Goal: Task Accomplishment & Management: Manage account settings

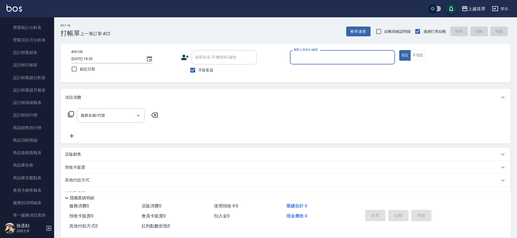
scroll to position [339, 0]
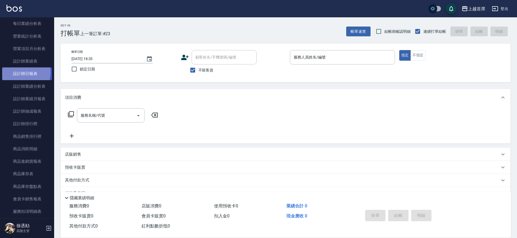
click at [18, 72] on link "設計師日報表" at bounding box center [27, 73] width 50 height 12
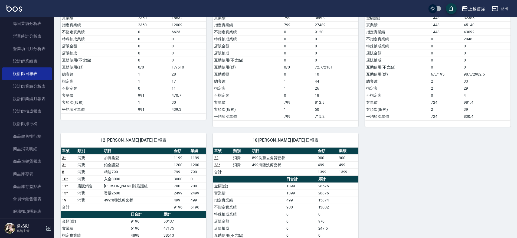
scroll to position [69, 0]
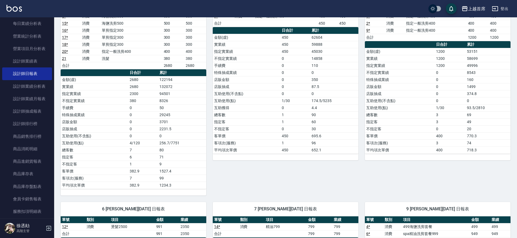
drag, startPoint x: 55, startPoint y: 103, endPoint x: 57, endPoint y: 85, distance: 18.0
click at [57, 85] on div "1 [PERSON_NAME][DATE] 日報表 單號 類別 項目 金額 業績 5 * 消費 海鹽洗剪500 500 500 15 * 消費 海鹽洗剪500…" at bounding box center [130, 90] width 152 height 210
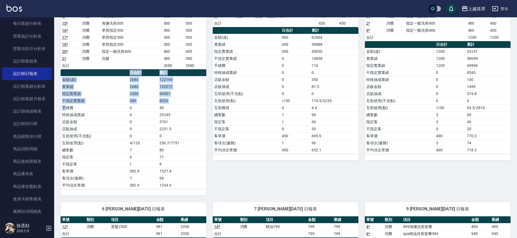
drag, startPoint x: 57, startPoint y: 129, endPoint x: 65, endPoint y: 109, distance: 21.1
click at [65, 109] on div "1 [PERSON_NAME][DATE] 日報表 單號 類別 項目 金額 業績 5 * 消費 海鹽洗剪500 500 500 15 * 消費 海鹽洗剪500…" at bounding box center [130, 90] width 152 height 210
drag, startPoint x: 60, startPoint y: 111, endPoint x: 56, endPoint y: 112, distance: 4.1
click at [60, 112] on div "1 [PERSON_NAME][DATE] 日報表 單號 類別 項目 金額 業績 5 * 消費 海鹽洗剪500 500 500 15 * 消費 海鹽洗剪500…" at bounding box center [130, 90] width 152 height 210
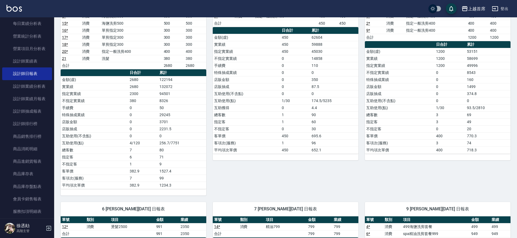
click at [51, 115] on nav "櫃檯作業 打帳單 帳單列表 掛單列表 座位開單 營業儀表板 現金收支登錄 高階收支登錄 材料自購登錄 每日結帳 排班表 現場電腦打卡 掃碼打卡 預約管理 預約…" at bounding box center [27, 117] width 54 height 201
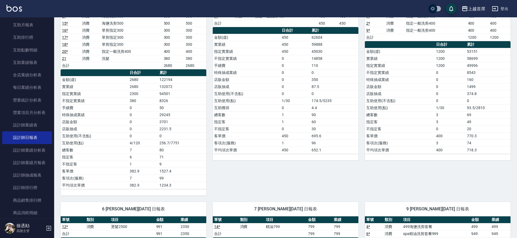
scroll to position [259, 0]
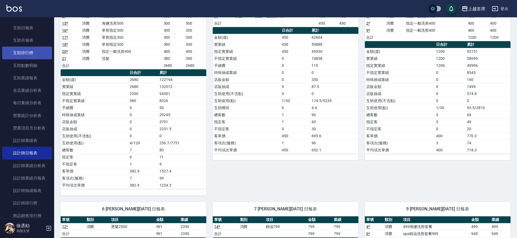
click at [20, 56] on link "互助排行榜" at bounding box center [27, 53] width 50 height 12
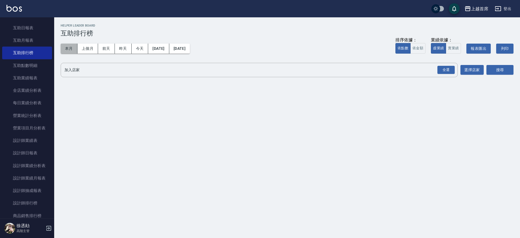
drag, startPoint x: 65, startPoint y: 47, endPoint x: 97, endPoint y: 51, distance: 31.6
click at [65, 48] on button "本月" at bounding box center [69, 49] width 17 height 10
drag, startPoint x: 451, startPoint y: 69, endPoint x: 483, endPoint y: 73, distance: 32.7
click at [452, 71] on div "全選" at bounding box center [445, 70] width 17 height 8
click at [487, 70] on button "搜尋" at bounding box center [499, 70] width 27 height 10
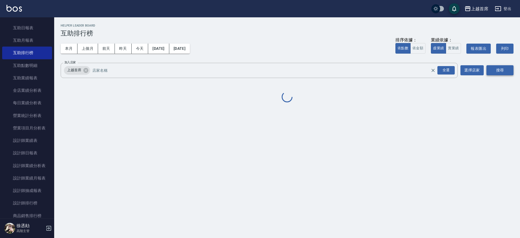
click at [497, 71] on button "搜尋" at bounding box center [499, 70] width 27 height 10
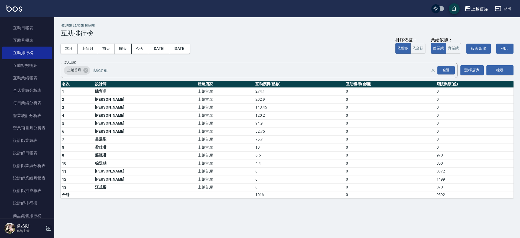
click at [254, 114] on td "120.2" at bounding box center [299, 116] width 90 height 8
click at [33, 86] on link "全店業績分析表" at bounding box center [27, 90] width 50 height 12
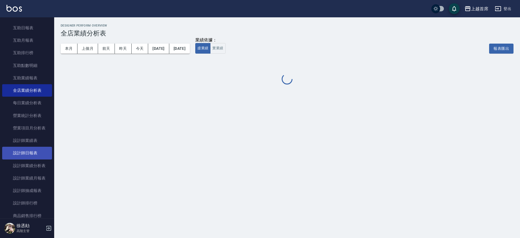
drag, startPoint x: 26, startPoint y: 147, endPoint x: 28, endPoint y: 152, distance: 5.8
click at [25, 148] on link "設計師日報表" at bounding box center [27, 153] width 50 height 12
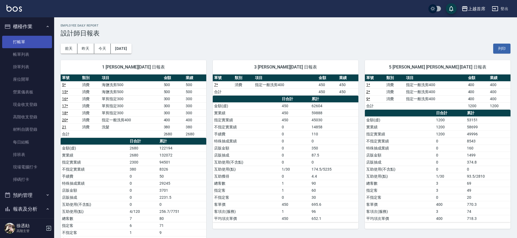
click at [45, 45] on link "打帳單" at bounding box center [27, 42] width 50 height 12
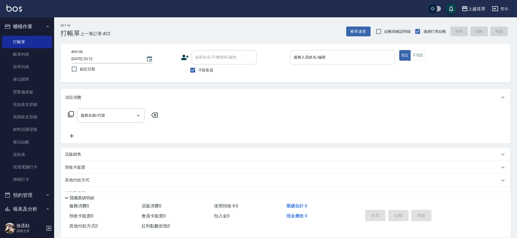
click at [317, 58] on input "服務人員姓名/編號" at bounding box center [342, 57] width 100 height 9
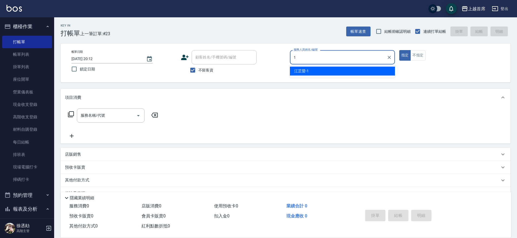
type input "[PERSON_NAME]-1"
type button "true"
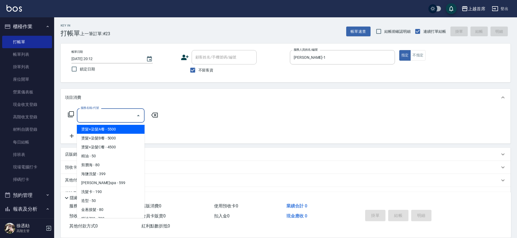
click at [102, 114] on input "服務名稱/代號" at bounding box center [106, 115] width 55 height 9
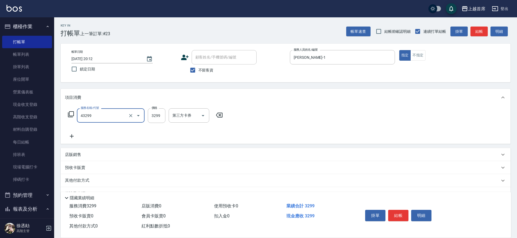
type input "染髮A餐(43299)"
type input "3000"
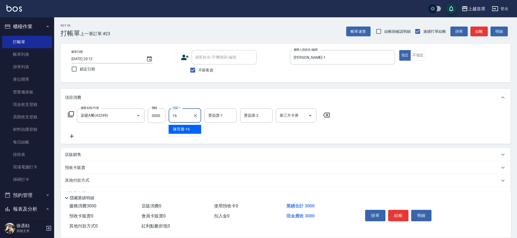
type input "[PERSON_NAME]-16"
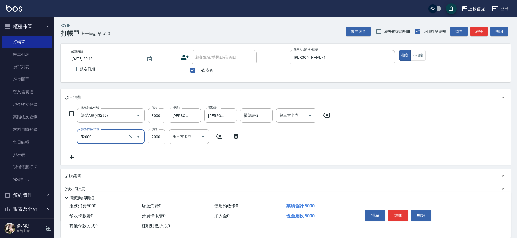
type input "黑耀光護髮(52000)"
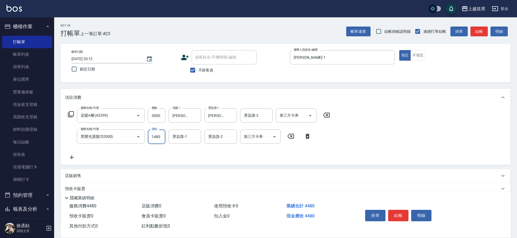
type input "1480"
type input "[PERSON_NAME]-16"
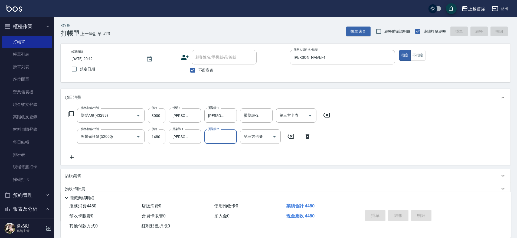
type input "[DATE] 20:20"
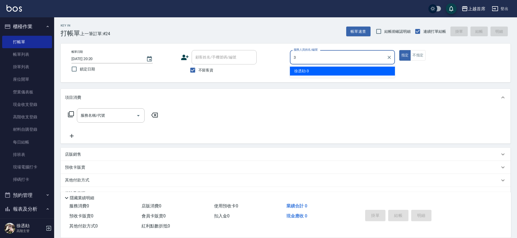
type input "[PERSON_NAME]-3"
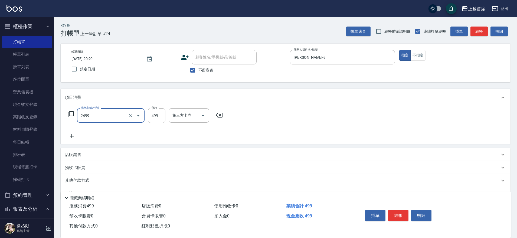
type input "499海鹽洗剪套餐(2499)"
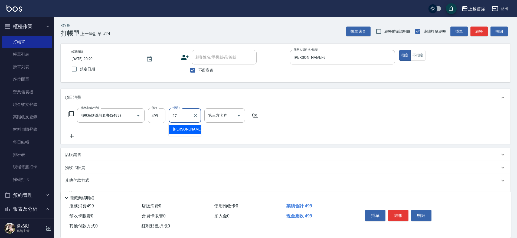
type input "[PERSON_NAME]-27"
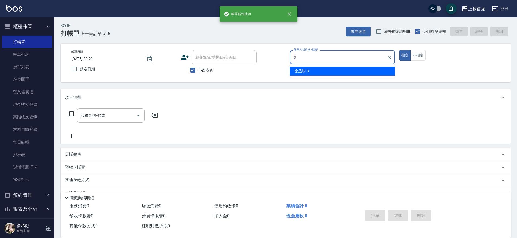
type input "[PERSON_NAME]-3"
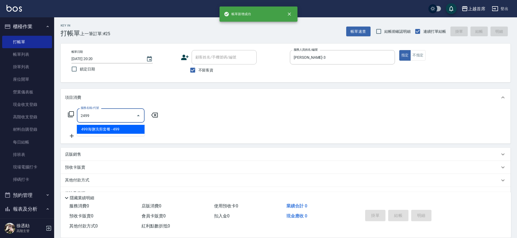
type input "499海鹽洗剪套餐(2499)"
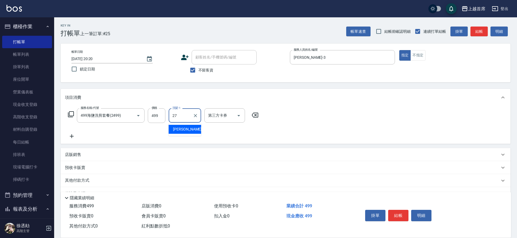
type input "[PERSON_NAME]-27"
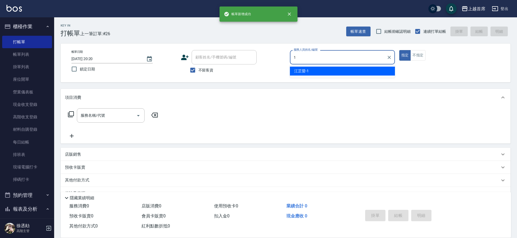
type input "[PERSON_NAME]-1"
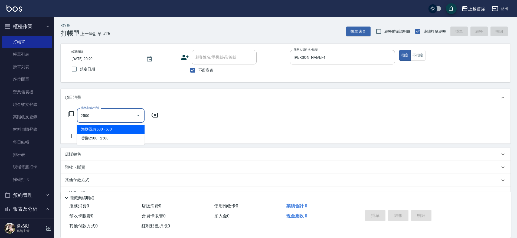
type input "海鹽洗剪500(2500)"
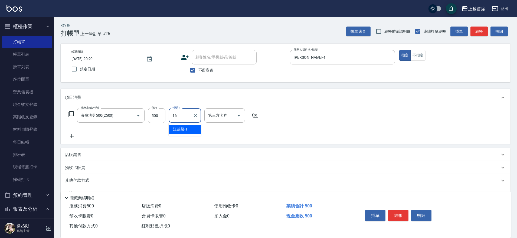
type input "[PERSON_NAME]-16"
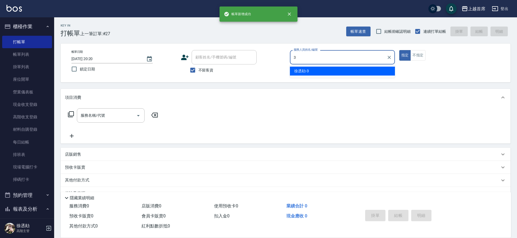
type input "[PERSON_NAME]-3"
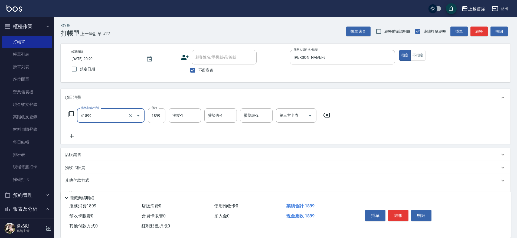
type input "染髮D餐(41899)"
type input "2000"
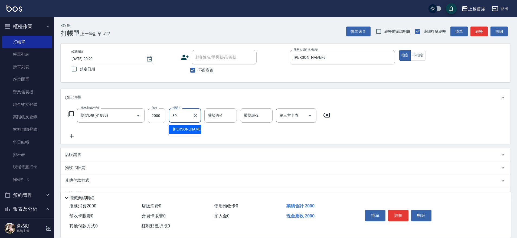
type input "[PERSON_NAME]-39"
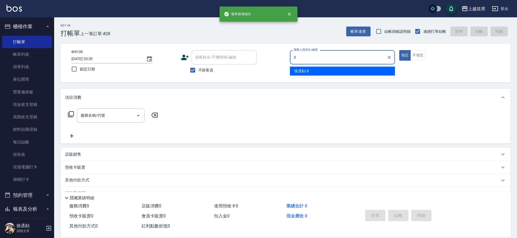
type input "[PERSON_NAME]-3"
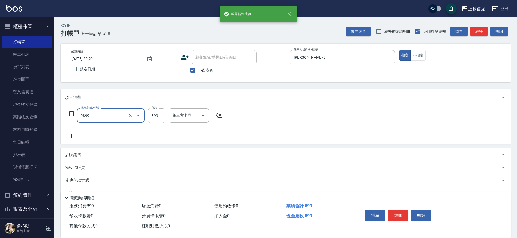
type input "899洗剪去角質套餐(2899)"
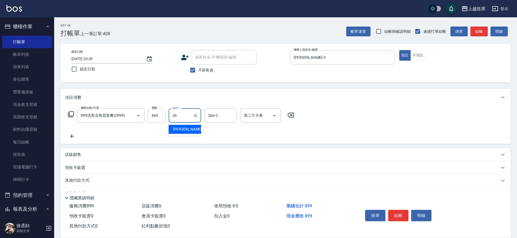
type input "[PERSON_NAME]-39"
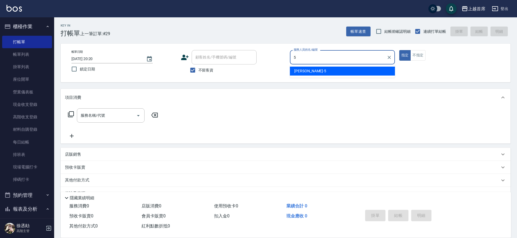
type input "[PERSON_NAME]-5"
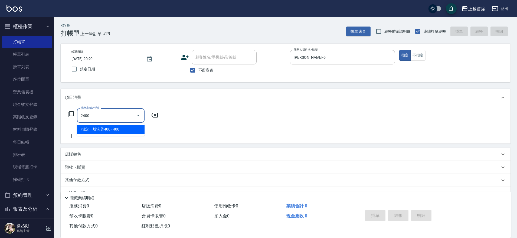
type input "指定一般洗剪400(2400)"
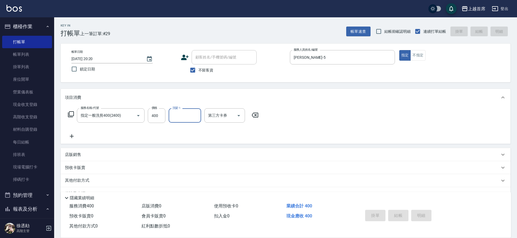
type input "[DATE] 20:21"
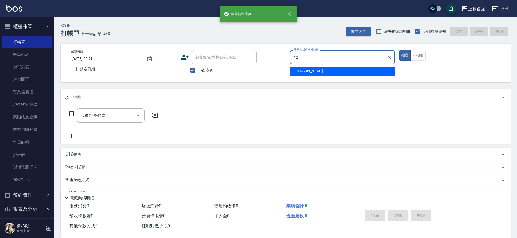
type input "[PERSON_NAME]-12"
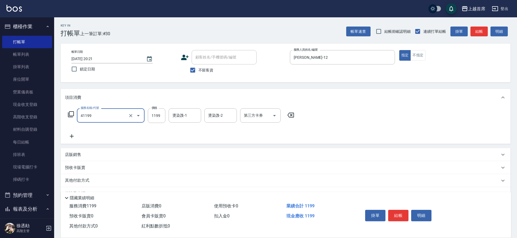
type input "長髮染髮(41199)"
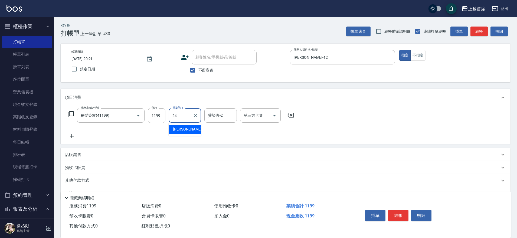
type input "[PERSON_NAME]-24"
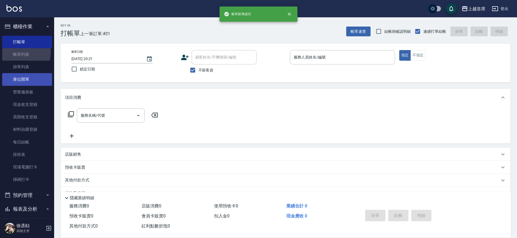
drag, startPoint x: 23, startPoint y: 53, endPoint x: 19, endPoint y: 83, distance: 30.8
click at [23, 52] on link "帳單列表" at bounding box center [27, 54] width 50 height 12
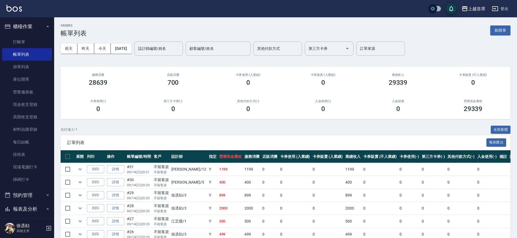
click at [40, 28] on button "櫃檯作業" at bounding box center [27, 26] width 50 height 14
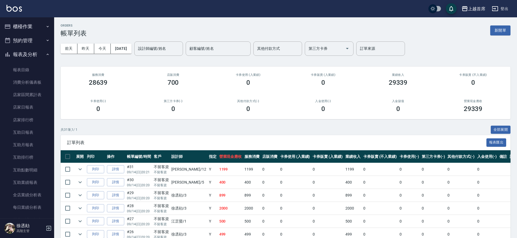
drag, startPoint x: 29, startPoint y: 52, endPoint x: 40, endPoint y: 32, distance: 22.9
click at [29, 52] on button "報表及分析" at bounding box center [27, 54] width 50 height 14
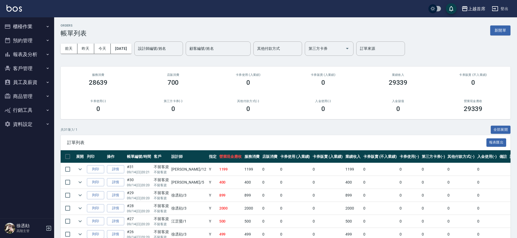
click at [34, 96] on button "商品管理" at bounding box center [27, 96] width 50 height 14
click at [27, 93] on button "商品管理" at bounding box center [27, 96] width 50 height 14
click at [35, 49] on button "報表及分析" at bounding box center [27, 54] width 50 height 14
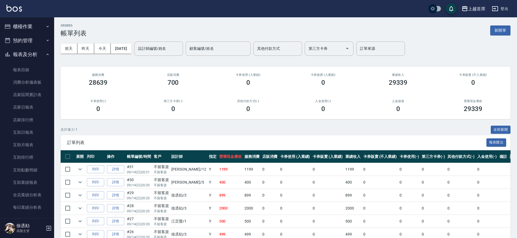
click at [35, 50] on button "報表及分析" at bounding box center [27, 54] width 50 height 14
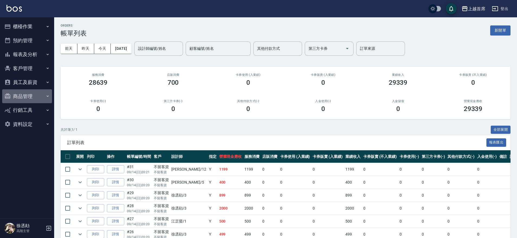
click at [30, 96] on button "商品管理" at bounding box center [27, 96] width 50 height 14
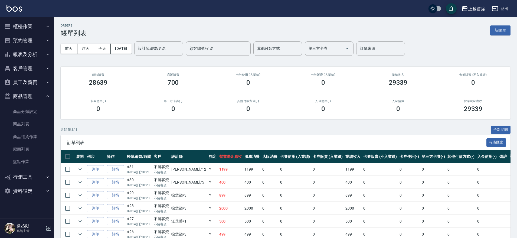
click at [30, 96] on button "商品管理" at bounding box center [27, 96] width 50 height 14
click at [30, 124] on button "資料設定" at bounding box center [27, 124] width 50 height 14
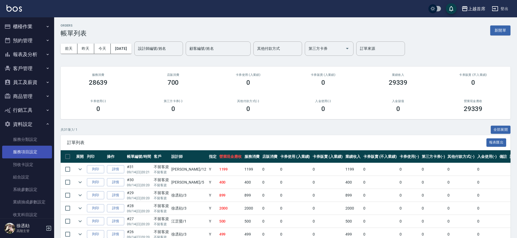
click at [31, 151] on link "服務項目設定" at bounding box center [27, 152] width 50 height 12
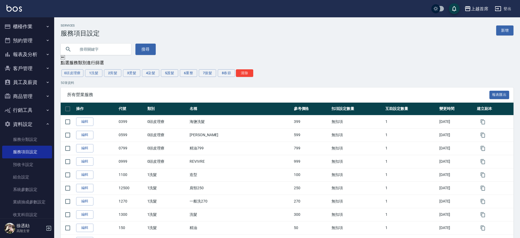
click at [103, 45] on input "text" at bounding box center [101, 49] width 51 height 15
type input "41199"
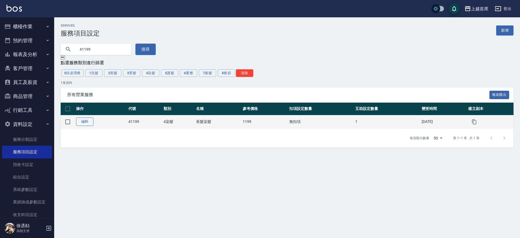
click at [82, 121] on link "編輯" at bounding box center [84, 122] width 17 height 8
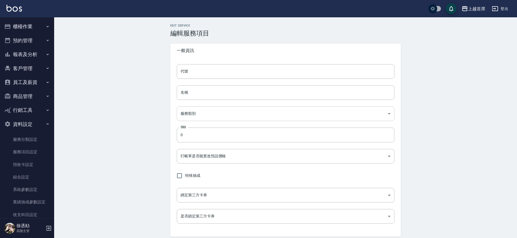
type input "41199"
type input "長髮染髮"
type input "b68f1ea4-6b61-471b-bfd7-58ae7bc8308f"
type input "1199"
type input "FALSE"
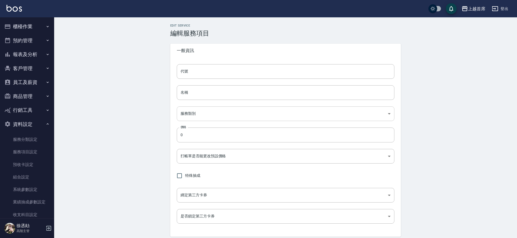
type input "none"
type input "UNSET"
type input "none"
type input "燙染謢"
type input "2"
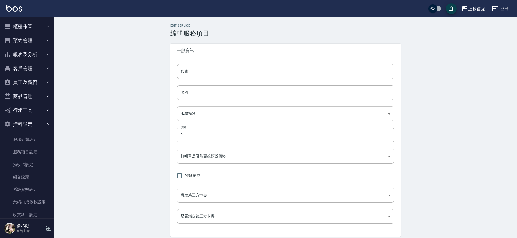
type input "點數"
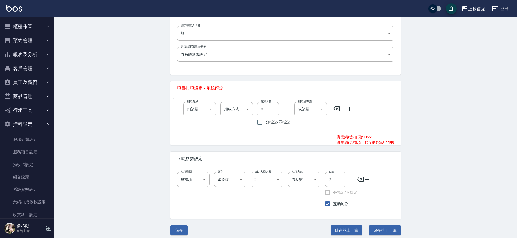
scroll to position [166, 0]
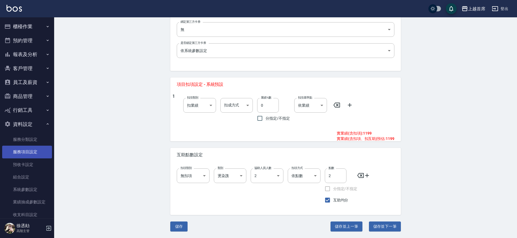
drag, startPoint x: 26, startPoint y: 155, endPoint x: 25, endPoint y: 152, distance: 2.9
click at [27, 155] on link "服務項目設定" at bounding box center [27, 152] width 50 height 12
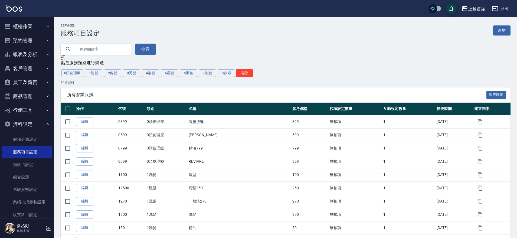
click at [99, 46] on input "text" at bounding box center [101, 49] width 51 height 15
type input "41399"
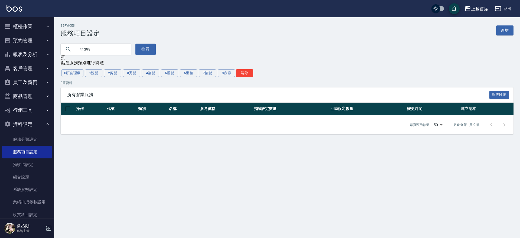
drag, startPoint x: 106, startPoint y: 51, endPoint x: 60, endPoint y: 42, distance: 46.8
click at [67, 44] on div "41399" at bounding box center [96, 49] width 70 height 11
click at [158, 72] on button "4染髮" at bounding box center [150, 73] width 17 height 8
click at [149, 74] on button "4染髮" at bounding box center [150, 73] width 17 height 8
click at [145, 48] on button "搜尋" at bounding box center [145, 49] width 20 height 11
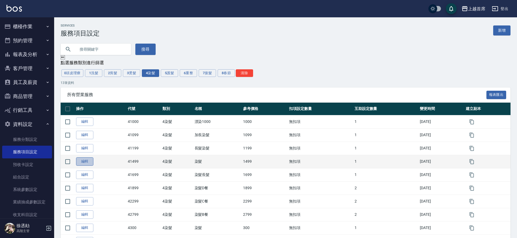
click at [89, 160] on link "編輯" at bounding box center [84, 161] width 17 height 8
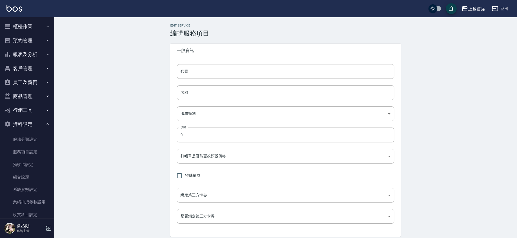
type input "41499"
type input "染髮"
type input "b68f1ea4-6b61-471b-bfd7-58ae7bc8308f"
type input "1499"
type input "FALSE"
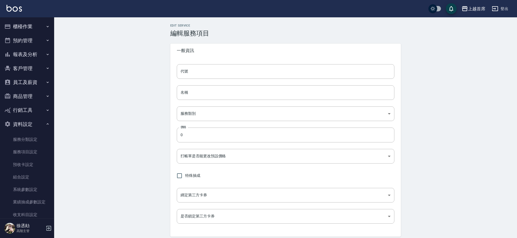
type input "none"
type input "UNSET"
type input "none"
type input "燙染謢"
type input "2"
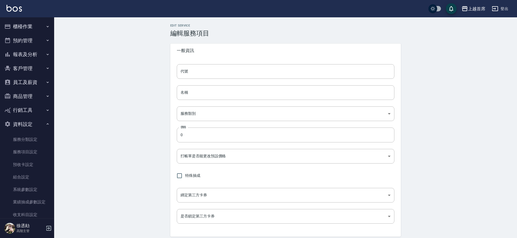
type input "點數"
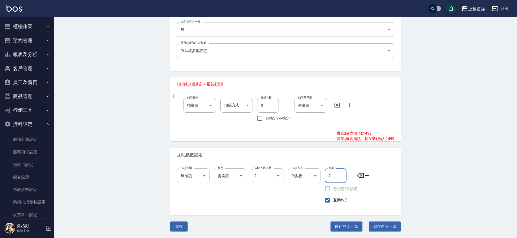
click at [333, 174] on input "2" at bounding box center [336, 175] width 22 height 15
type input "3"
click at [180, 227] on button "儲存" at bounding box center [178, 227] width 17 height 10
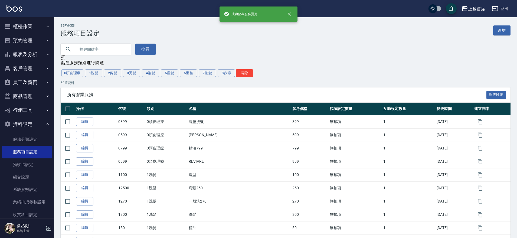
click at [102, 51] on input "text" at bounding box center [101, 49] width 51 height 15
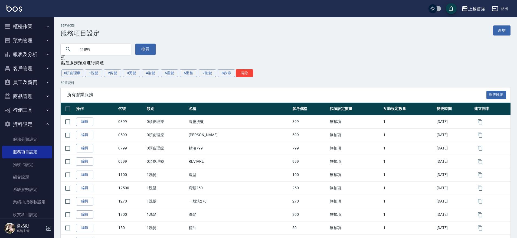
type input "41899"
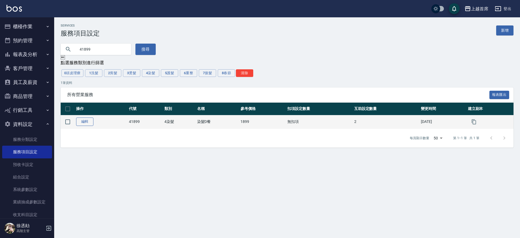
click at [83, 122] on link "編輯" at bounding box center [84, 122] width 17 height 8
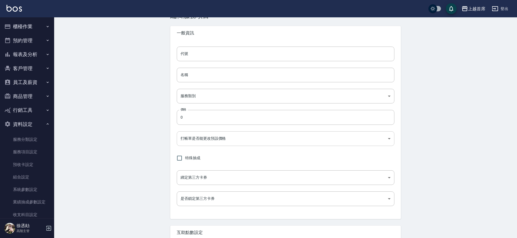
type input "41899"
type input "染髮D餐"
type input "b68f1ea4-6b61-471b-bfd7-58ae7bc8308f"
type input "1899"
type input "FALSE"
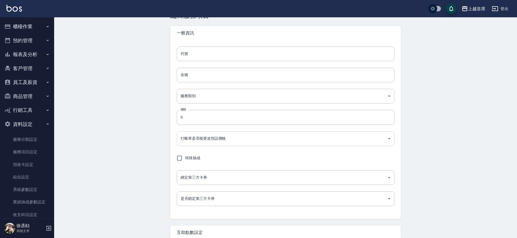
type input "none"
type input "UNSET"
type input "none"
type input "洗髮"
type input "1"
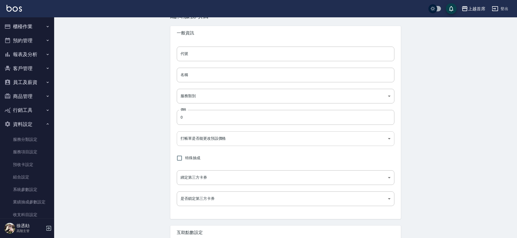
type input "點數"
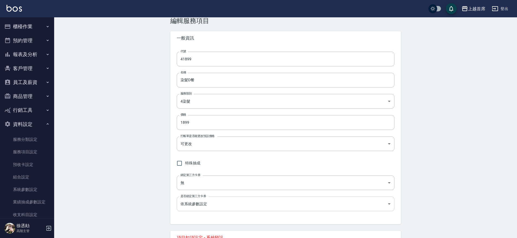
scroll to position [206, 0]
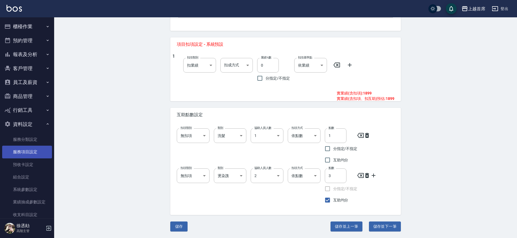
click at [22, 151] on link "服務項目設定" at bounding box center [27, 152] width 50 height 12
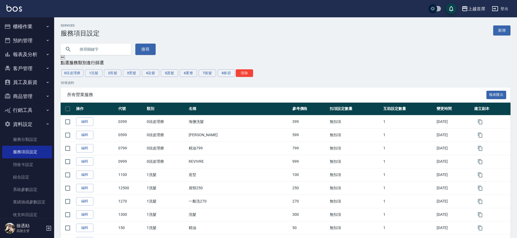
click at [35, 28] on button "櫃檯作業" at bounding box center [27, 26] width 50 height 14
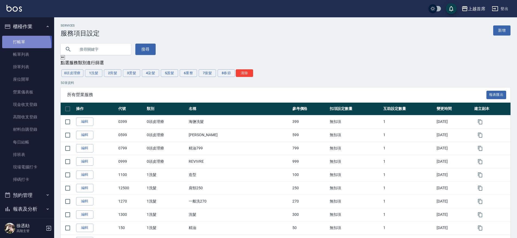
click at [22, 45] on link "打帳單" at bounding box center [27, 42] width 50 height 12
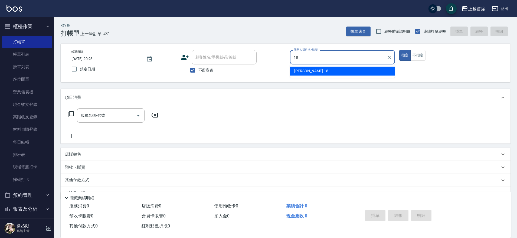
type input "Linda-18"
type button "true"
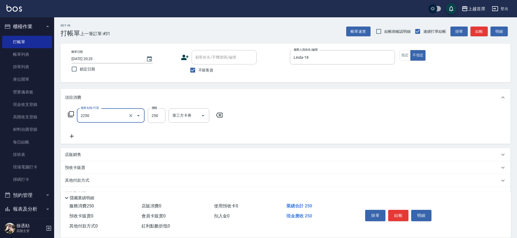
type input "單剪不指定250(2250)"
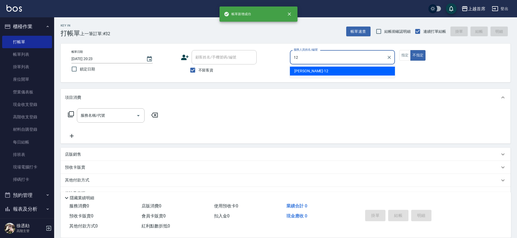
type input "[PERSON_NAME]-12"
type button "false"
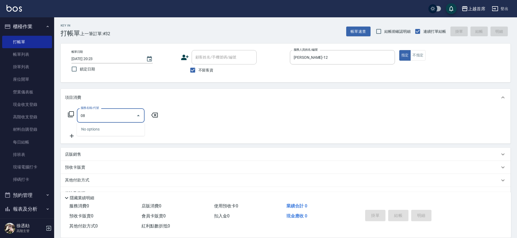
type input "0"
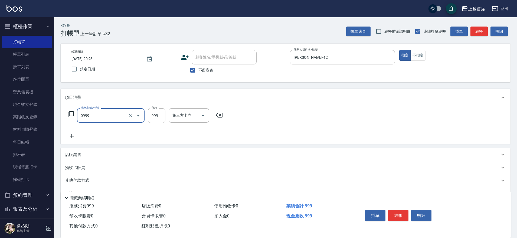
type input "REVIVRE(0999)"
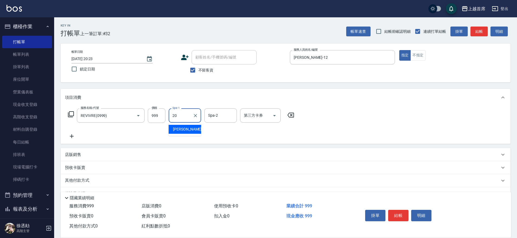
type input "[PERSON_NAME]-20"
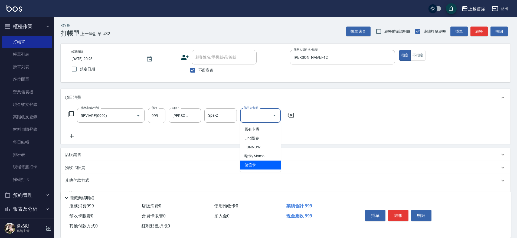
type input "儲值卡"
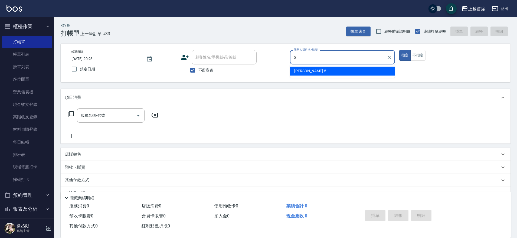
type input "[PERSON_NAME]-5"
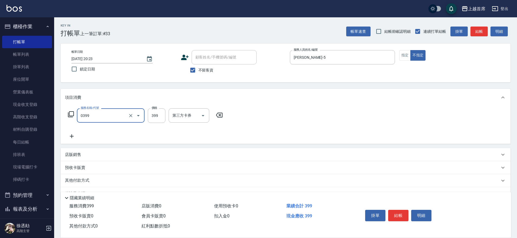
type input "海鹽洗髮(0399)"
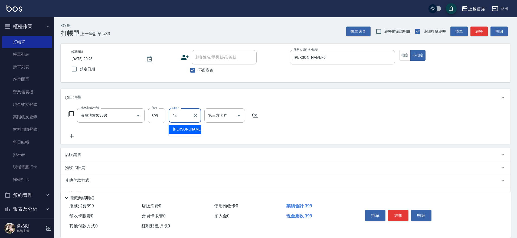
type input "[PERSON_NAME]-24"
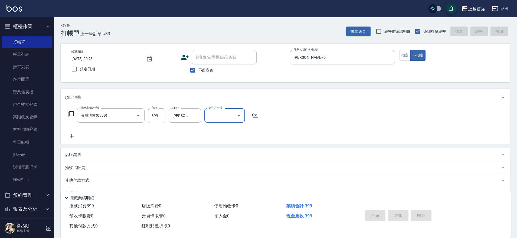
type input "[DATE] 20:24"
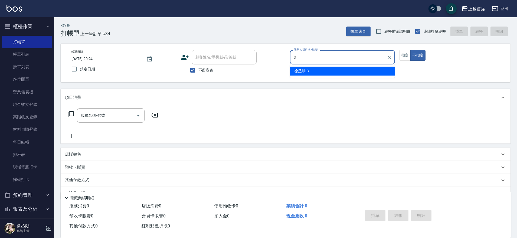
type input "[PERSON_NAME]-3"
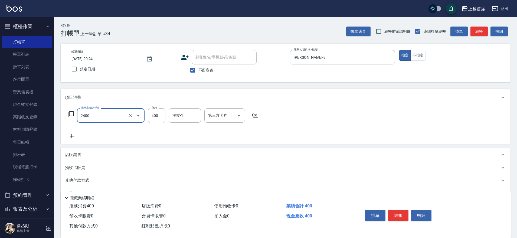
type input "指定一般洗剪400(2400)"
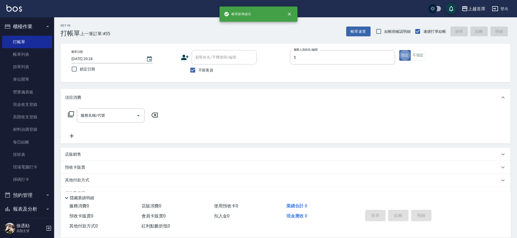
type input "[PERSON_NAME]-5"
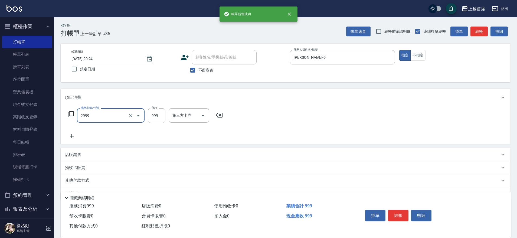
type input "spa精油洗剪套餐999(2999)"
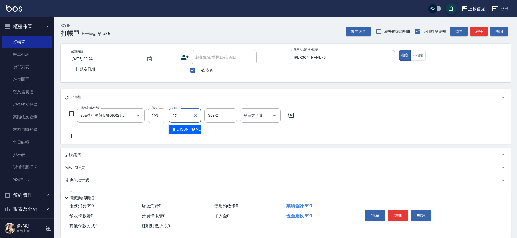
type input "[PERSON_NAME]-27"
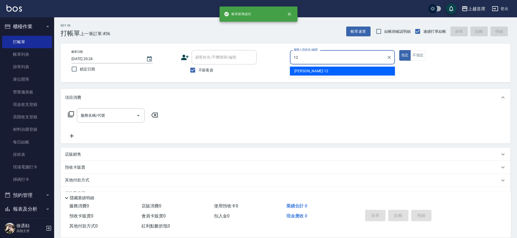
type input "[PERSON_NAME]-12"
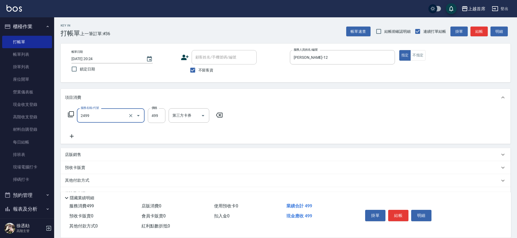
type input "499海鹽洗剪套餐(2499)"
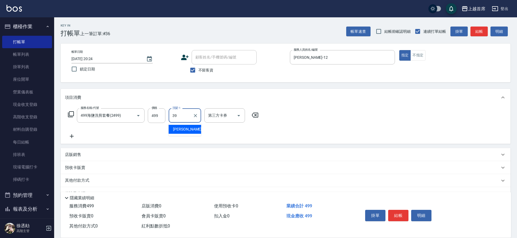
type input "[PERSON_NAME]-39"
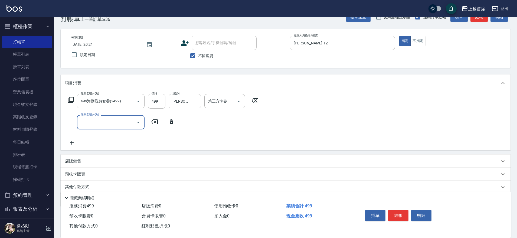
scroll to position [35, 0]
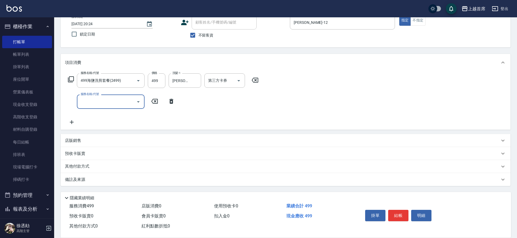
drag, startPoint x: 84, startPoint y: 140, endPoint x: 92, endPoint y: 135, distance: 9.4
click at [84, 140] on div "店販銷售" at bounding box center [282, 141] width 435 height 6
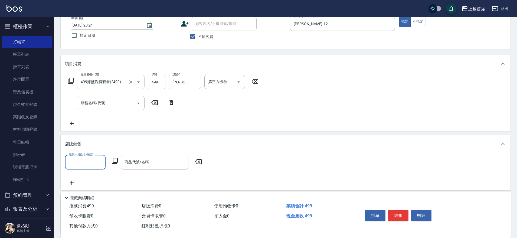
scroll to position [34, 0]
type input "[PERSON_NAME]-12"
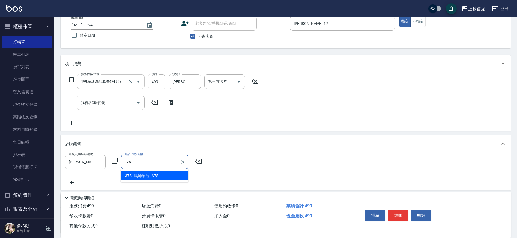
type input "嗎啡單瓶"
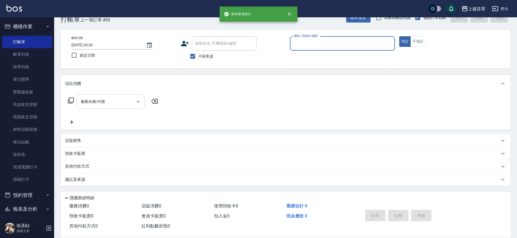
scroll to position [14, 0]
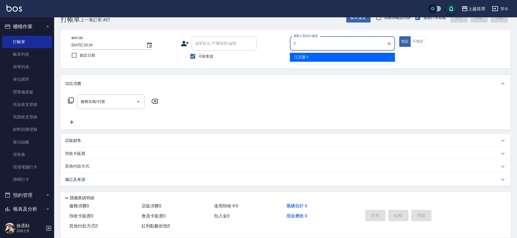
type input "[PERSON_NAME]-1"
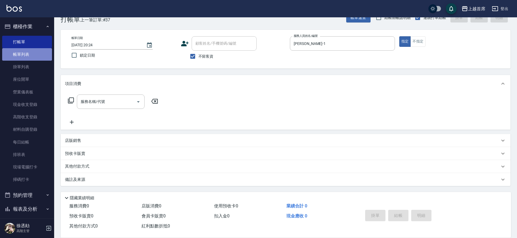
click at [27, 53] on link "帳單列表" at bounding box center [27, 54] width 50 height 12
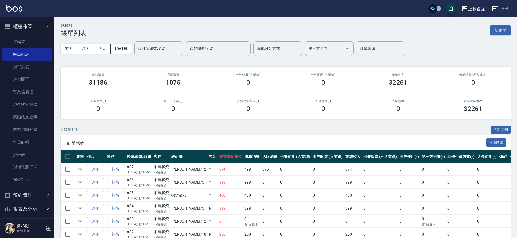
click at [115, 220] on link "詳情" at bounding box center [115, 221] width 17 height 8
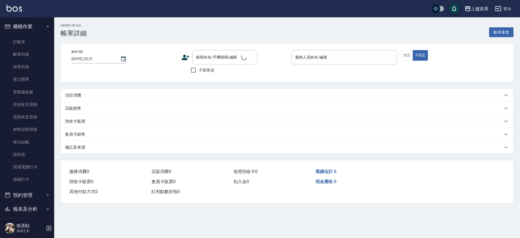
type input "[DATE] 20:23"
checkbox input "true"
type input "[PERSON_NAME]-12"
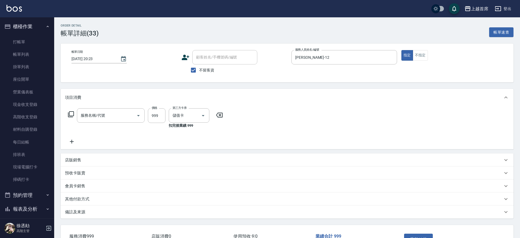
type input "REVIVRE(0999)"
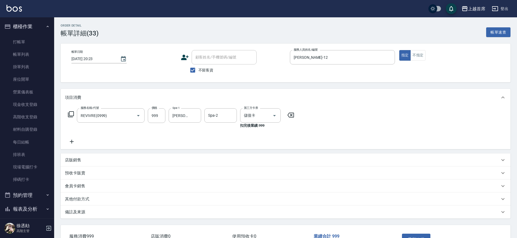
click at [73, 142] on icon at bounding box center [72, 141] width 14 height 6
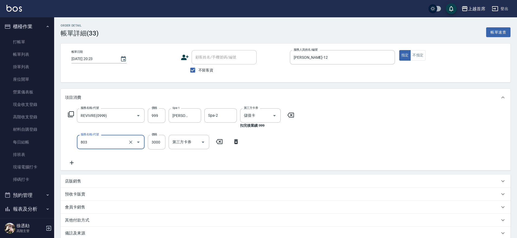
type input "入金3000(803)"
click at [79, 220] on p "其他付款方式" at bounding box center [77, 220] width 24 height 6
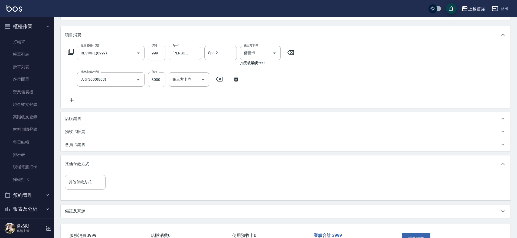
scroll to position [68, 0]
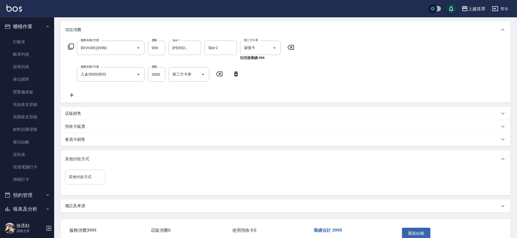
click at [86, 180] on input "其他付款方式" at bounding box center [85, 176] width 36 height 9
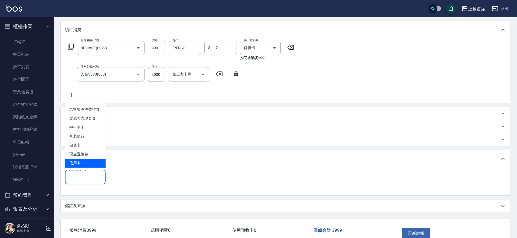
click at [89, 160] on span "信用卡" at bounding box center [85, 163] width 41 height 9
type input "信用卡"
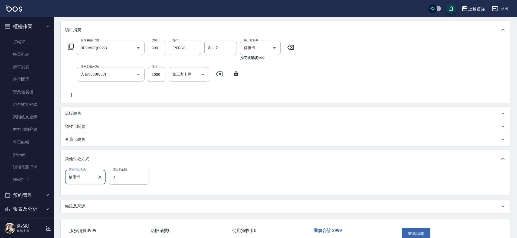
click at [138, 180] on input "0" at bounding box center [129, 177] width 41 height 15
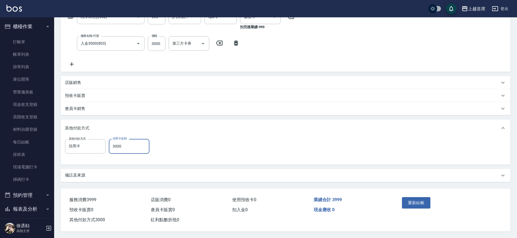
scroll to position [101, 0]
type input "3000"
drag, startPoint x: 412, startPoint y: 199, endPoint x: 407, endPoint y: 199, distance: 4.3
click at [412, 199] on button "重新結帳" at bounding box center [416, 202] width 29 height 11
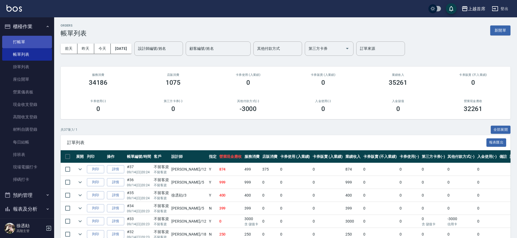
click at [14, 41] on link "打帳單" at bounding box center [27, 42] width 50 height 12
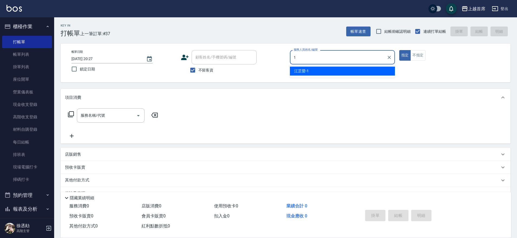
type input "[PERSON_NAME]-1"
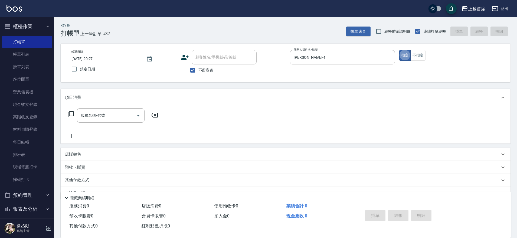
type button "true"
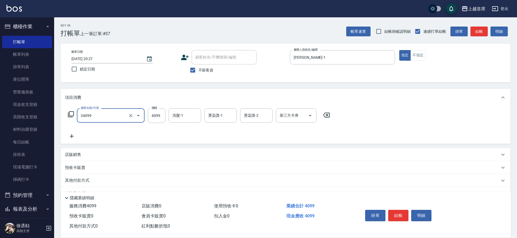
type input "燙髮A餐(34099)"
type input "3500"
type input "[PERSON_NAME]-16"
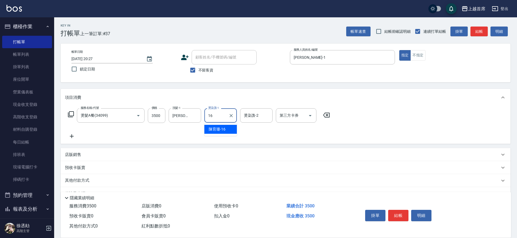
type input "[PERSON_NAME]-16"
click at [77, 155] on p "店販銷售" at bounding box center [73, 155] width 16 height 6
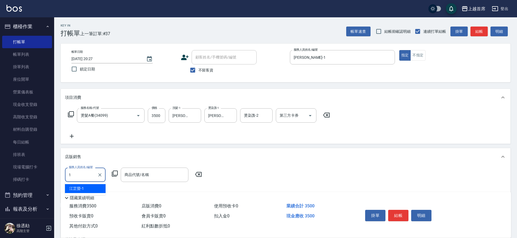
type input "[PERSON_NAME]-1"
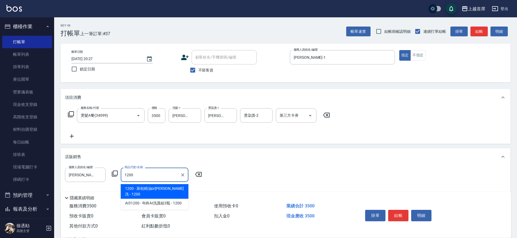
type input "萊柏精油or[PERSON_NAME]"
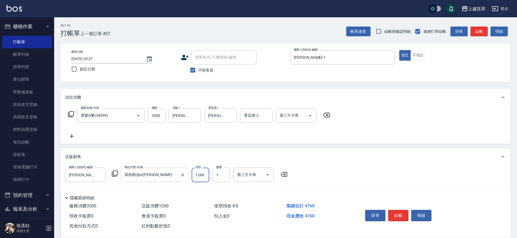
type input "1260"
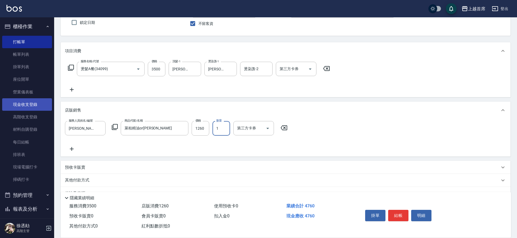
scroll to position [60, 0]
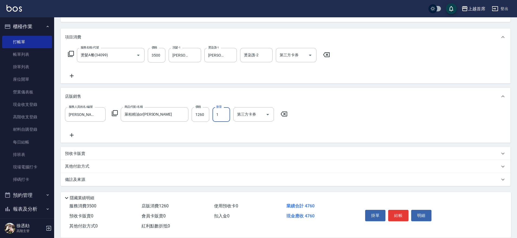
click at [90, 171] on div "其他付款方式" at bounding box center [286, 166] width 450 height 13
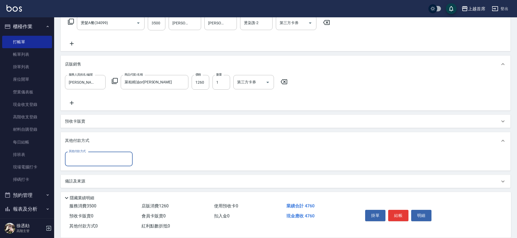
scroll to position [95, 0]
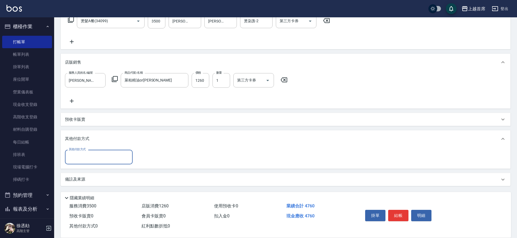
click at [96, 154] on input "其他付款方式" at bounding box center [98, 156] width 63 height 9
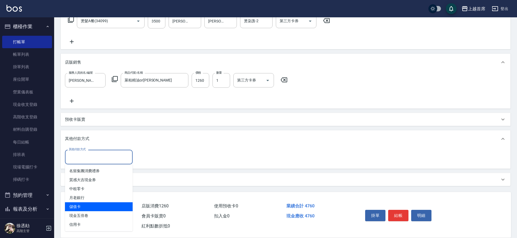
click at [95, 209] on span "儲值卡" at bounding box center [99, 206] width 68 height 9
type input "儲值卡"
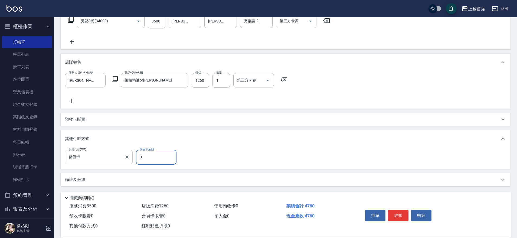
drag, startPoint x: 152, startPoint y: 158, endPoint x: 130, endPoint y: 159, distance: 22.0
click at [130, 159] on div "其他付款方式 儲值卡 其他付款方式 儲值卡金額 0 儲值卡金額" at bounding box center [122, 157] width 115 height 15
type input "4603"
click at [399, 211] on button "結帳" at bounding box center [398, 215] width 20 height 11
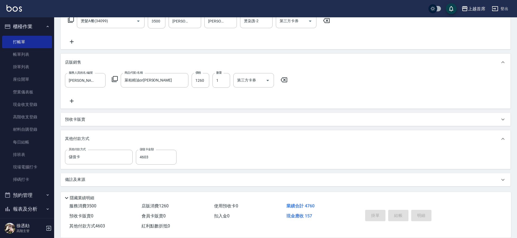
type input "[DATE] 20:29"
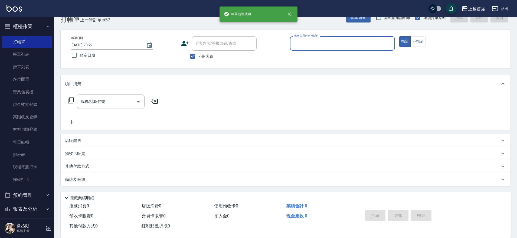
scroll to position [0, 0]
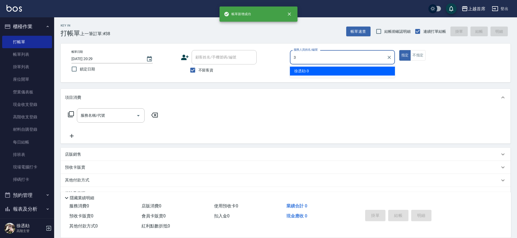
type input "[PERSON_NAME]-3"
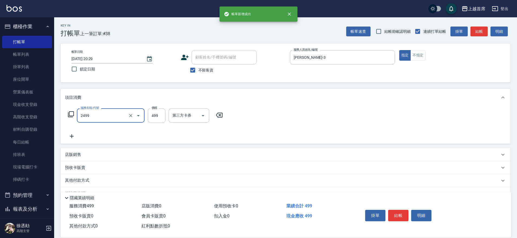
type input "499海鹽洗剪套餐(2499)"
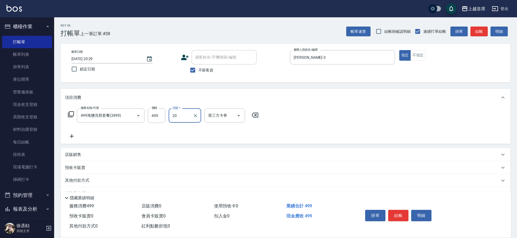
type input "[PERSON_NAME]-20"
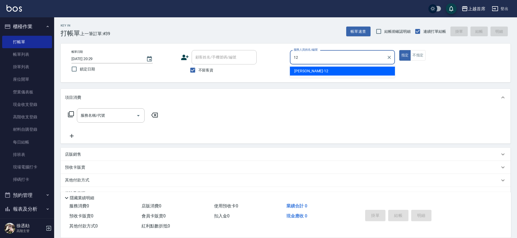
type input "[PERSON_NAME]-12"
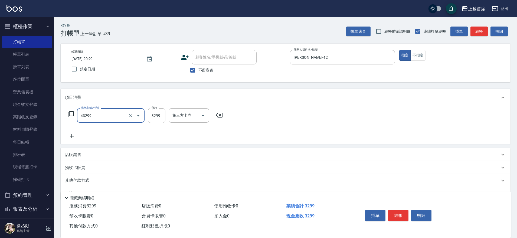
type input "染髮A餐(43299)"
type input "3199"
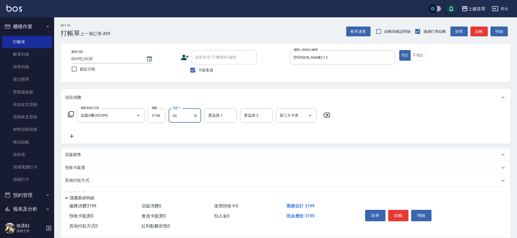
type input "[PERSON_NAME]-24"
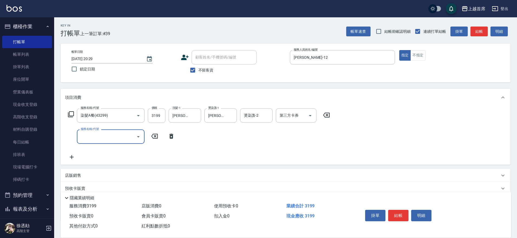
click at [79, 176] on p "店販銷售" at bounding box center [73, 176] width 16 height 6
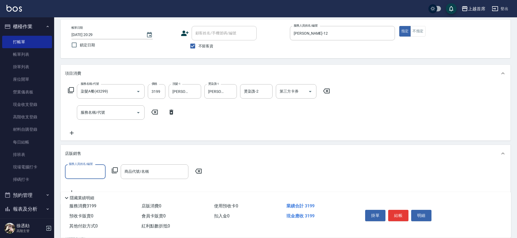
scroll to position [68, 0]
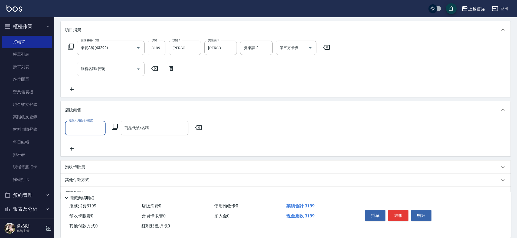
click at [111, 67] on input "服務名稱/代號" at bounding box center [106, 68] width 55 height 9
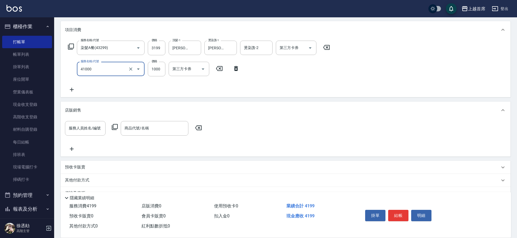
type input "漂染1000(41000)"
type input "800"
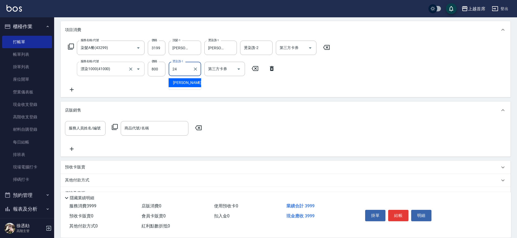
type input "[PERSON_NAME]-24"
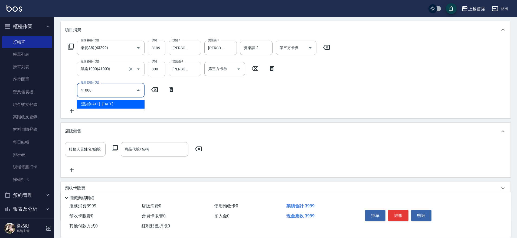
type input "漂染1000(41000)"
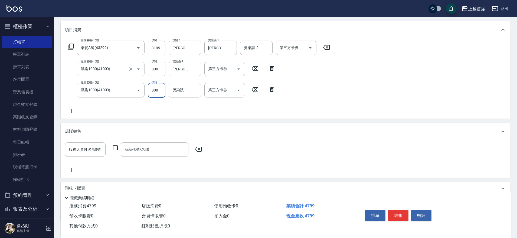
type input "800"
type input "[PERSON_NAME]-24"
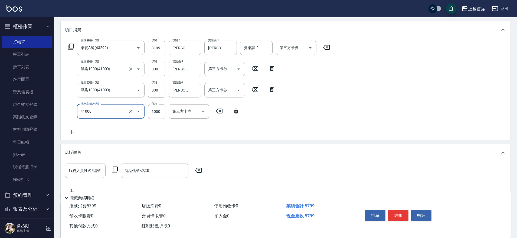
type input "漂染1000(41000)"
type input "800"
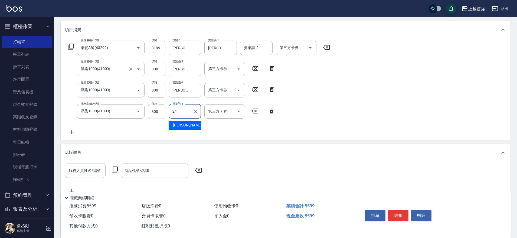
type input "[PERSON_NAME]-24"
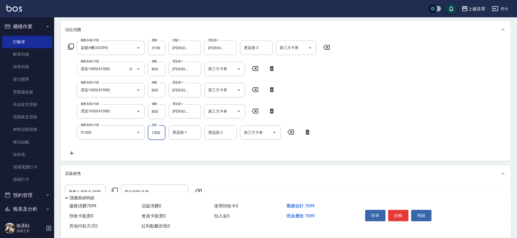
type input "鉑金護髮(51500)"
type input "1200"
type input "[PERSON_NAME]-24"
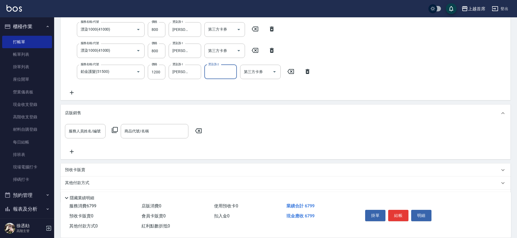
scroll to position [145, 0]
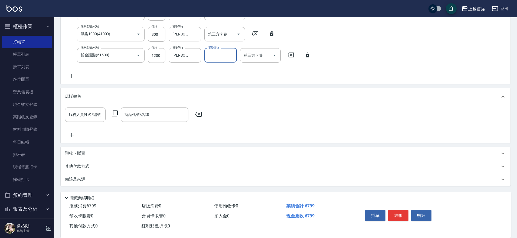
click at [88, 164] on p "其他付款方式" at bounding box center [78, 167] width 27 height 6
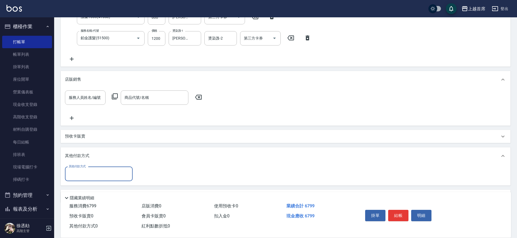
scroll to position [179, 0]
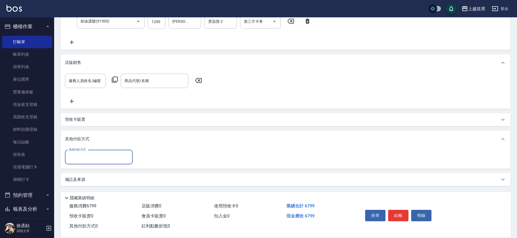
click at [91, 155] on input "其他付款方式" at bounding box center [98, 156] width 63 height 9
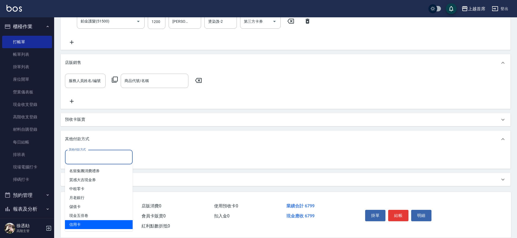
click at [93, 226] on span "信用卡" at bounding box center [99, 224] width 68 height 9
type input "信用卡"
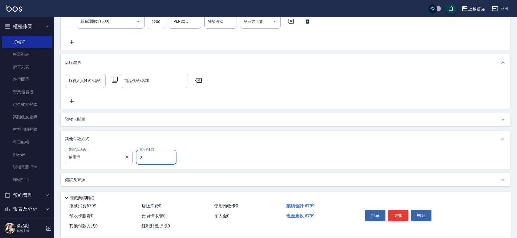
drag, startPoint x: 139, startPoint y: 157, endPoint x: 132, endPoint y: 160, distance: 7.0
click at [132, 160] on div "其他付款方式 信用卡 其他付款方式 信用卡金額 0 信用卡金額" at bounding box center [122, 157] width 115 height 15
type input "6799"
click at [401, 217] on button "結帳" at bounding box center [398, 215] width 20 height 11
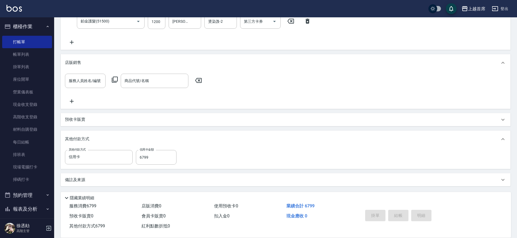
type input "[DATE] 20:30"
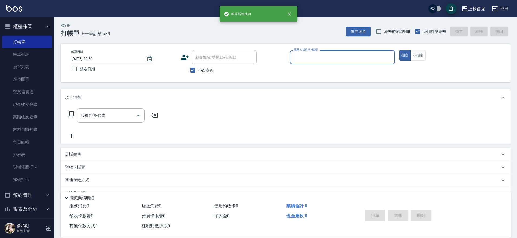
scroll to position [0, 0]
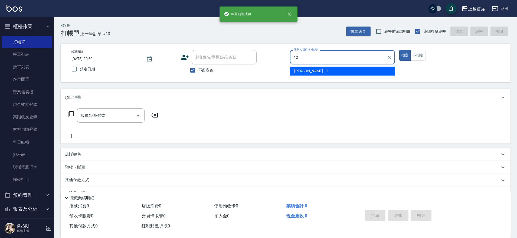
type input "[PERSON_NAME]-12"
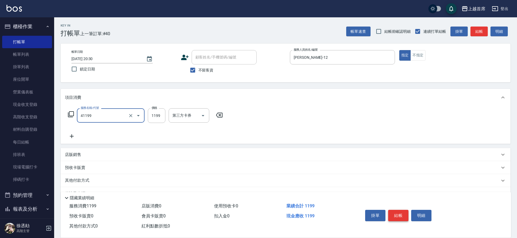
type input "長髮染髮(41199)"
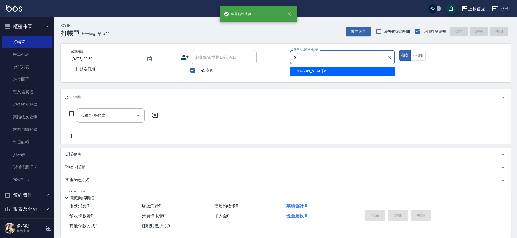
type input "[PERSON_NAME]-5"
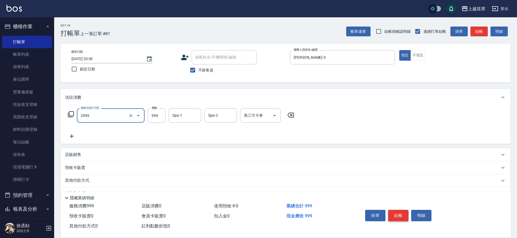
type input "spa精油洗剪套餐999(2999)"
type input "[PERSON_NAME]-20"
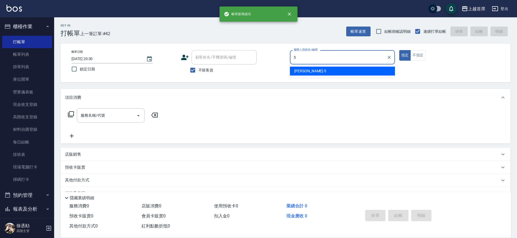
type input "[PERSON_NAME]-5"
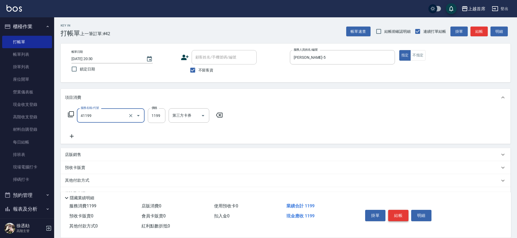
type input "長髮染髮(41199)"
type input "1399"
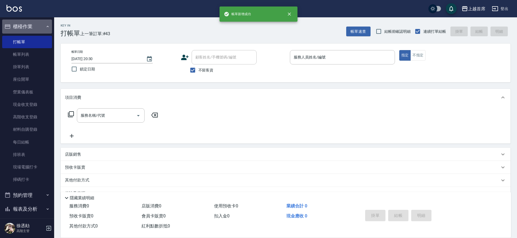
click at [36, 25] on button "櫃檯作業" at bounding box center [27, 26] width 50 height 14
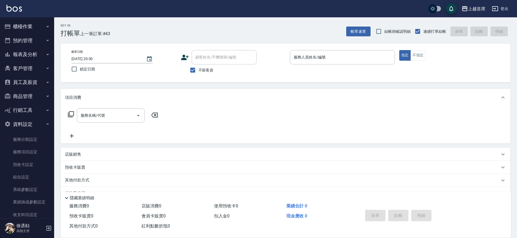
click at [28, 79] on button "員工及薪資" at bounding box center [27, 82] width 50 height 14
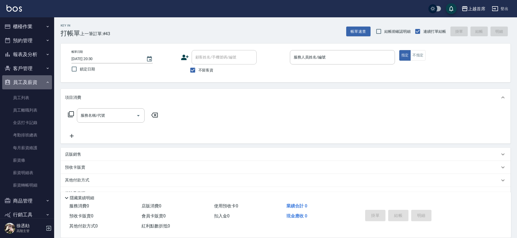
click at [30, 78] on button "員工及薪資" at bounding box center [27, 82] width 50 height 14
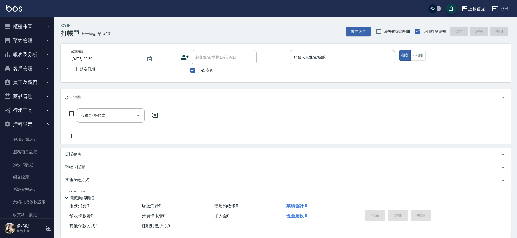
click at [42, 51] on button "報表及分析" at bounding box center [27, 54] width 50 height 14
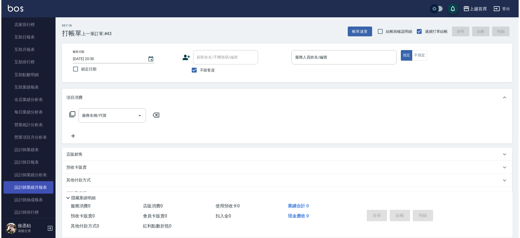
scroll to position [102, 0]
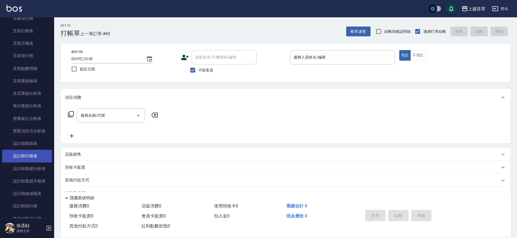
click at [37, 153] on link "設計師日報表" at bounding box center [27, 156] width 50 height 12
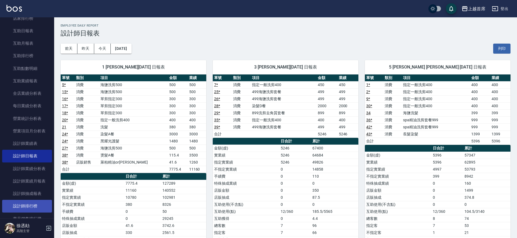
click at [24, 208] on link "設計師排行榜" at bounding box center [27, 206] width 50 height 12
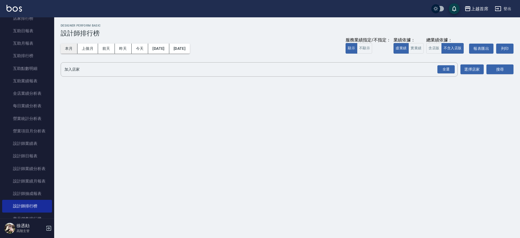
click at [74, 45] on button "本月" at bounding box center [69, 49] width 17 height 10
click at [413, 47] on button "實業績" at bounding box center [415, 48] width 15 height 11
click at [428, 46] on button "含店販" at bounding box center [433, 48] width 15 height 11
click at [442, 67] on div "全選" at bounding box center [445, 69] width 17 height 8
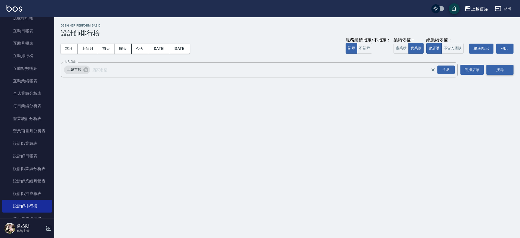
click at [495, 66] on button "搜尋" at bounding box center [499, 70] width 27 height 10
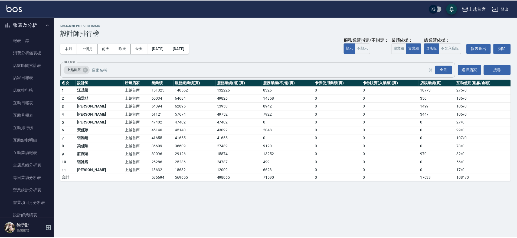
scroll to position [23, 0]
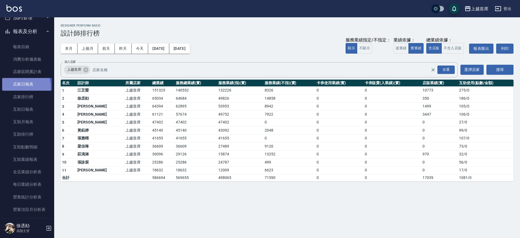
click at [18, 87] on link "店家日報表" at bounding box center [27, 84] width 50 height 12
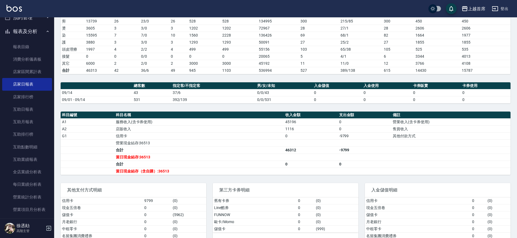
scroll to position [113, 0]
